Goal: Obtain resource: Download file/media

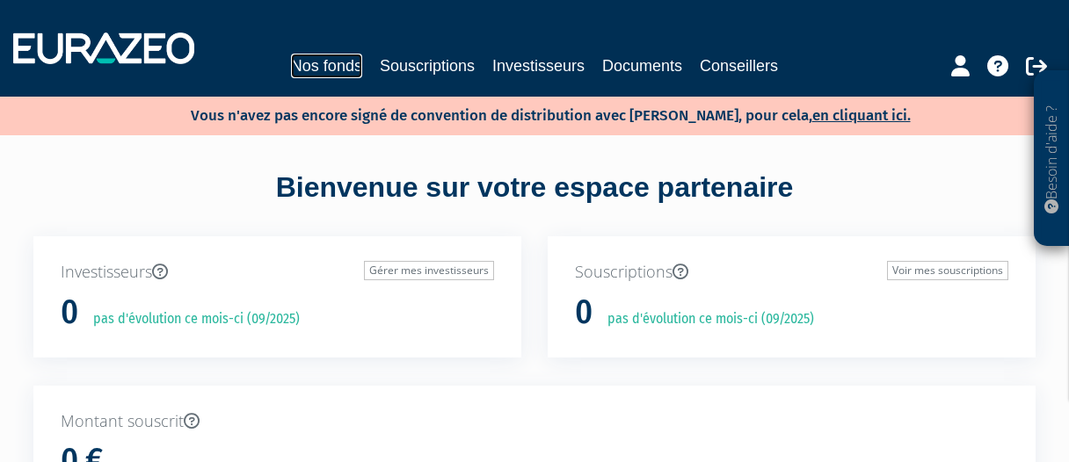
click at [340, 76] on link "Nos fonds" at bounding box center [326, 66] width 71 height 25
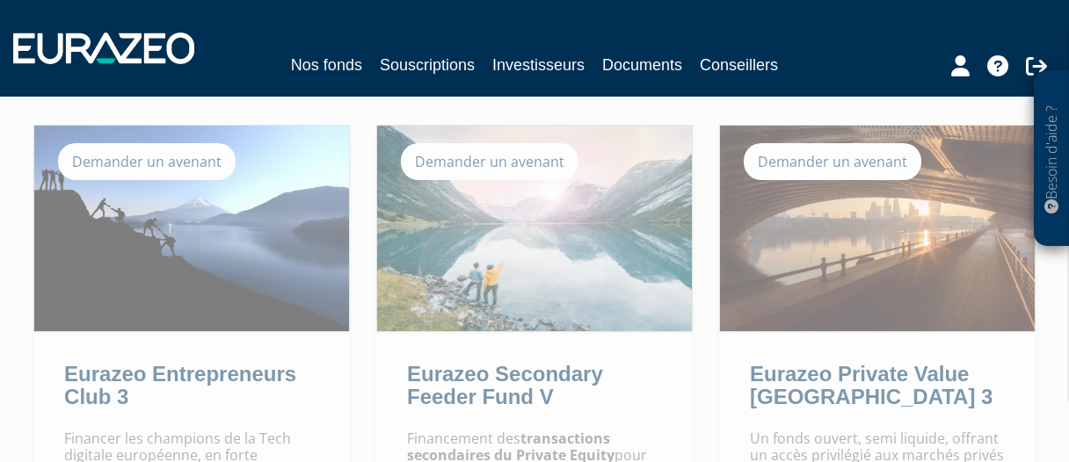
scroll to position [140, 0]
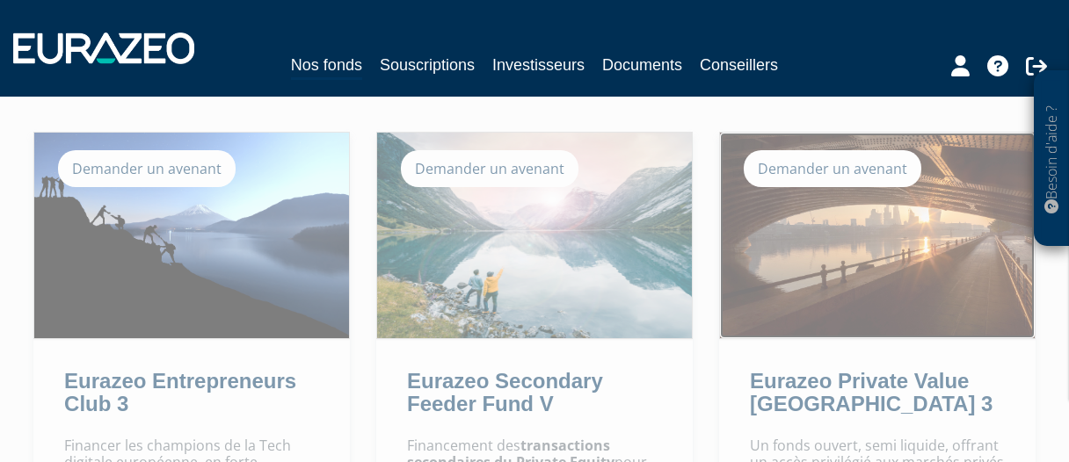
click at [871, 260] on img at bounding box center [877, 236] width 315 height 206
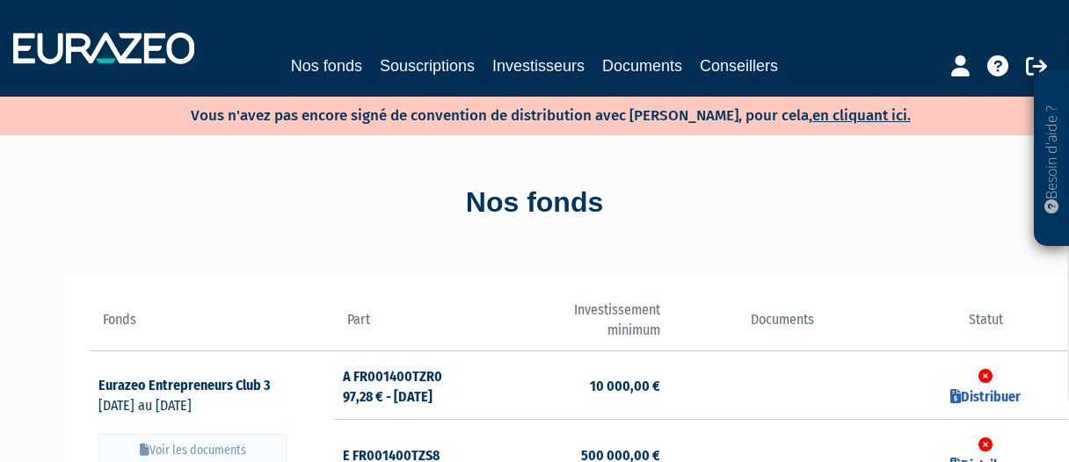
click at [684, 219] on div "Nos fonds" at bounding box center [534, 203] width 1002 height 40
click at [646, 69] on link "Documents" at bounding box center [642, 66] width 80 height 25
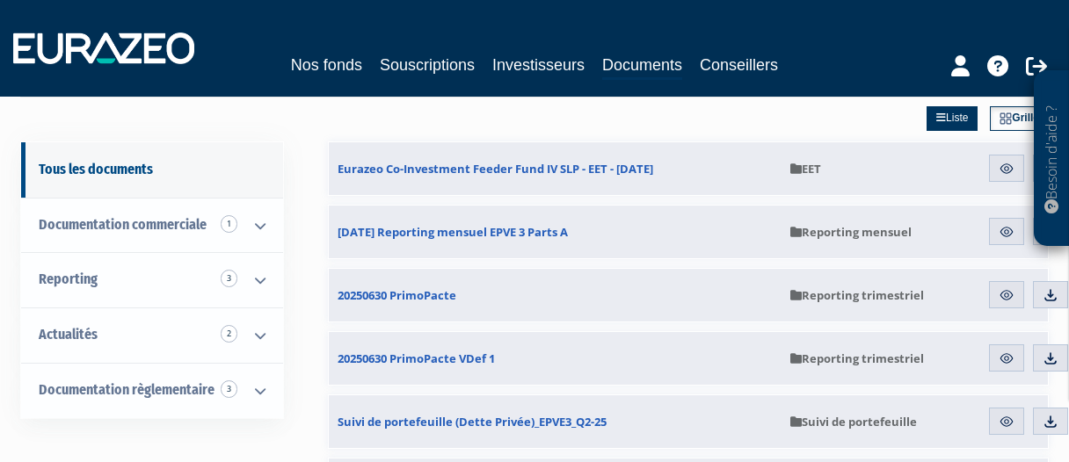
scroll to position [186, 0]
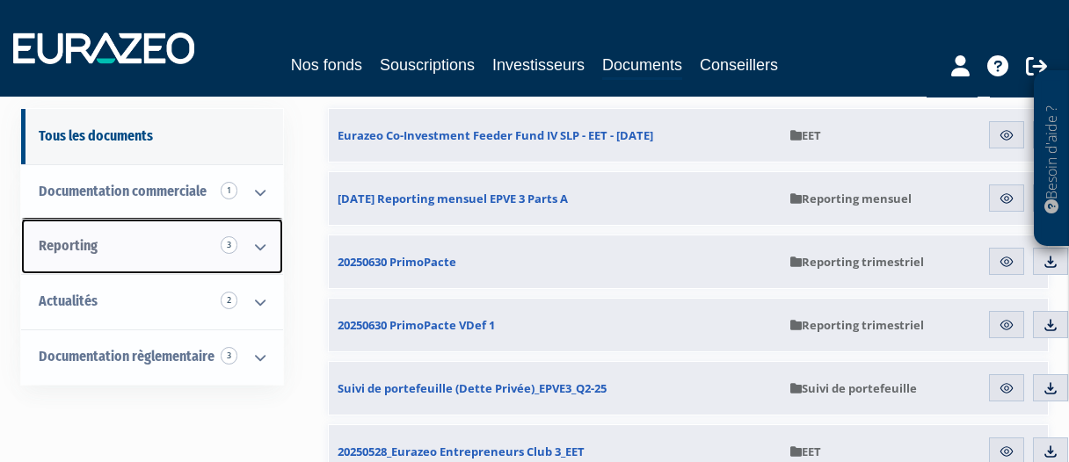
click at [200, 242] on link "Reporting 3" at bounding box center [152, 246] width 262 height 55
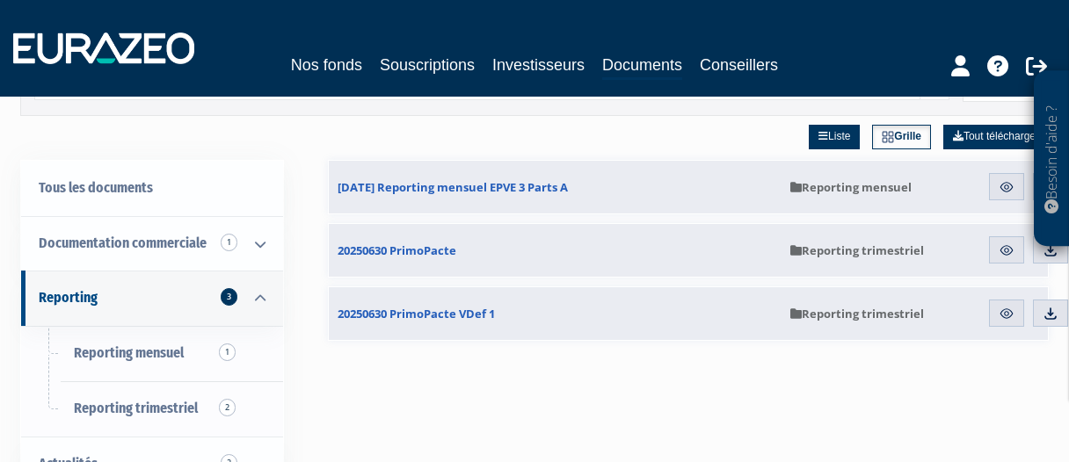
scroll to position [140, 0]
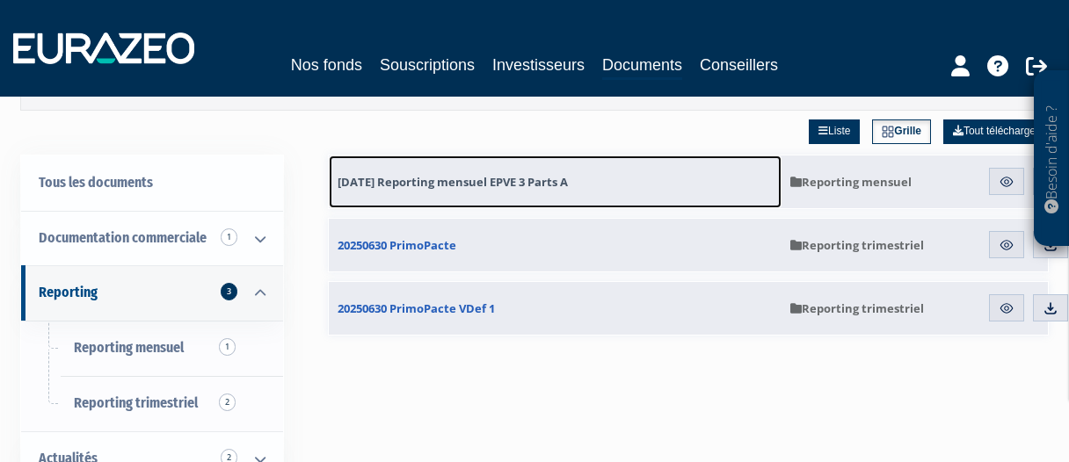
click at [488, 175] on span "[DATE] Reporting mensuel EPVE 3 Parts A" at bounding box center [453, 182] width 230 height 16
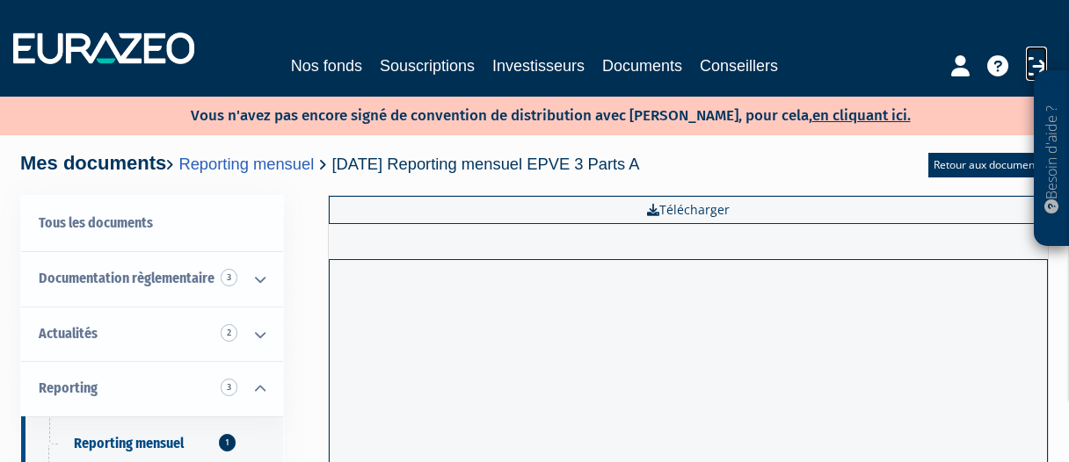
click at [1039, 60] on icon at bounding box center [1036, 65] width 21 height 21
